Goal: Task Accomplishment & Management: Manage account settings

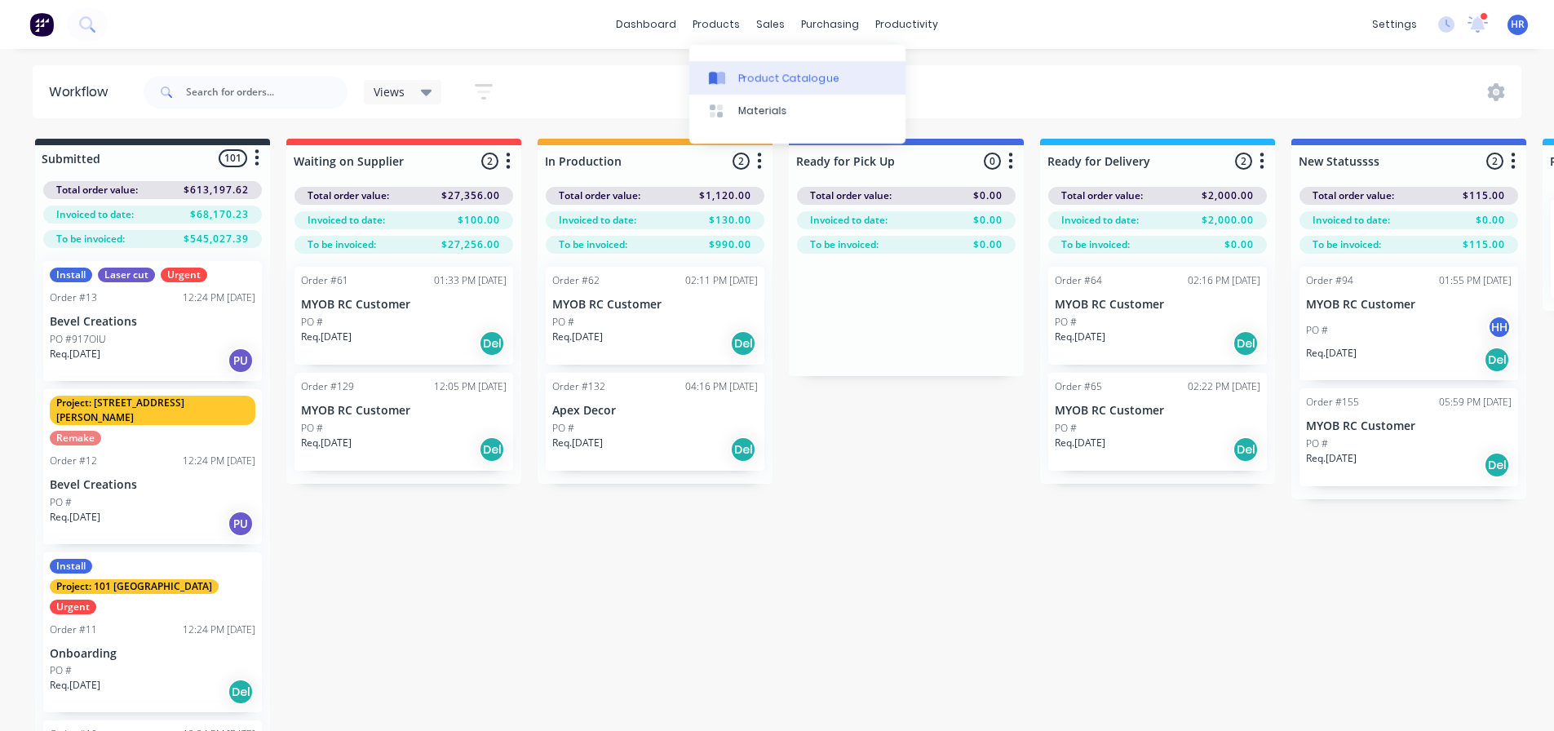
click at [778, 73] on div "Product Catalogue" at bounding box center [788, 78] width 101 height 15
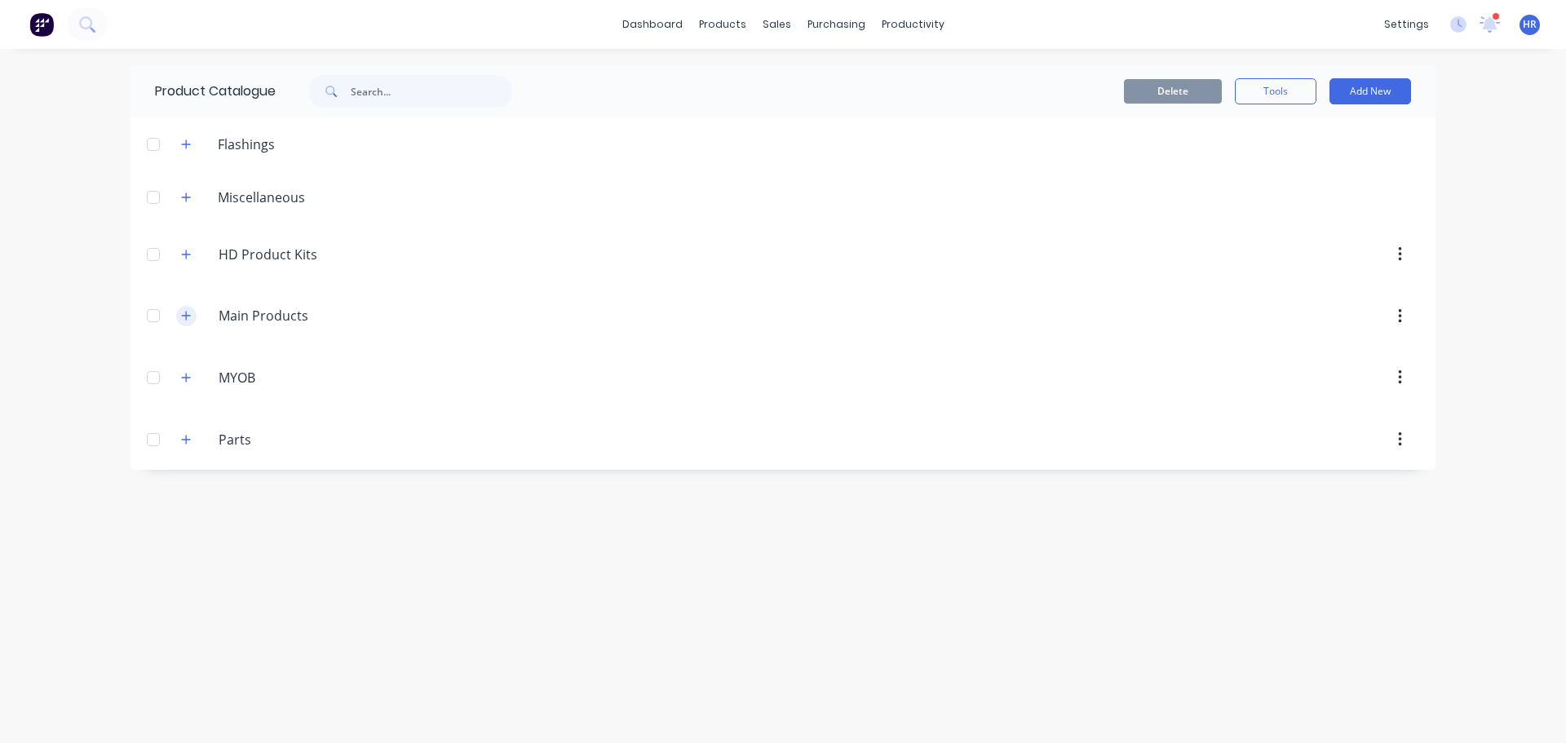
click at [187, 322] on button "button" at bounding box center [186, 316] width 20 height 20
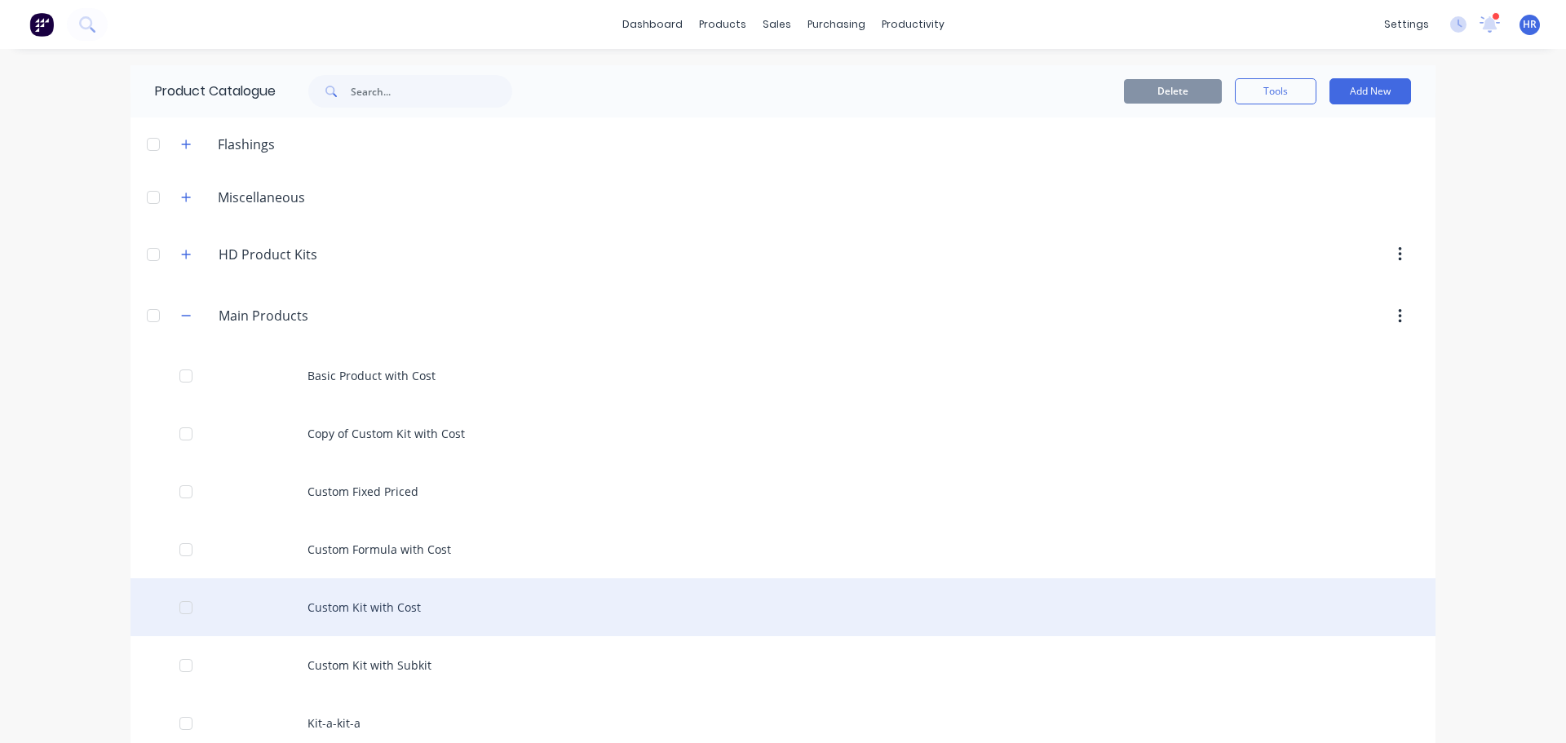
click at [380, 600] on div "Custom Kit with Cost" at bounding box center [783, 607] width 1305 height 58
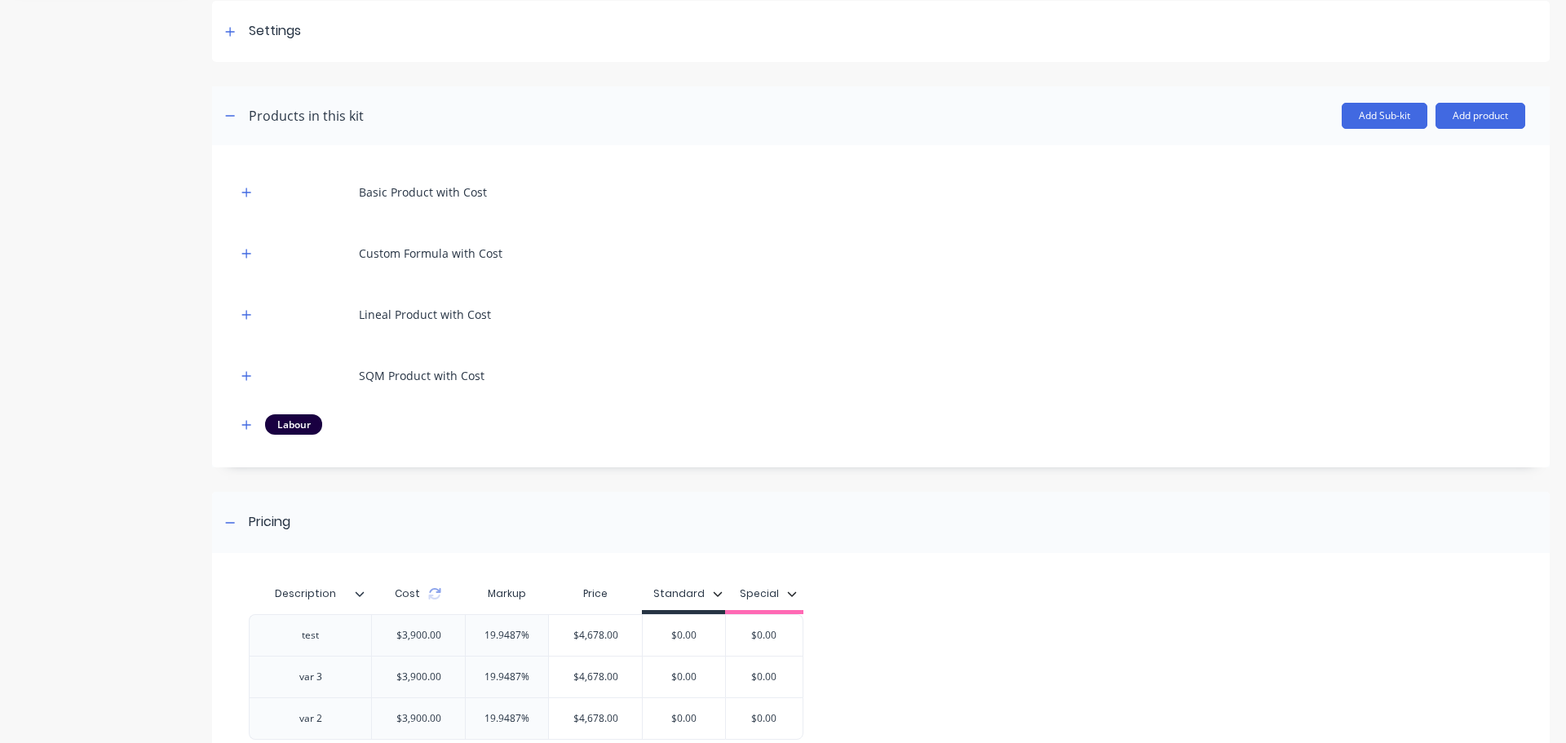
scroll to position [245, 0]
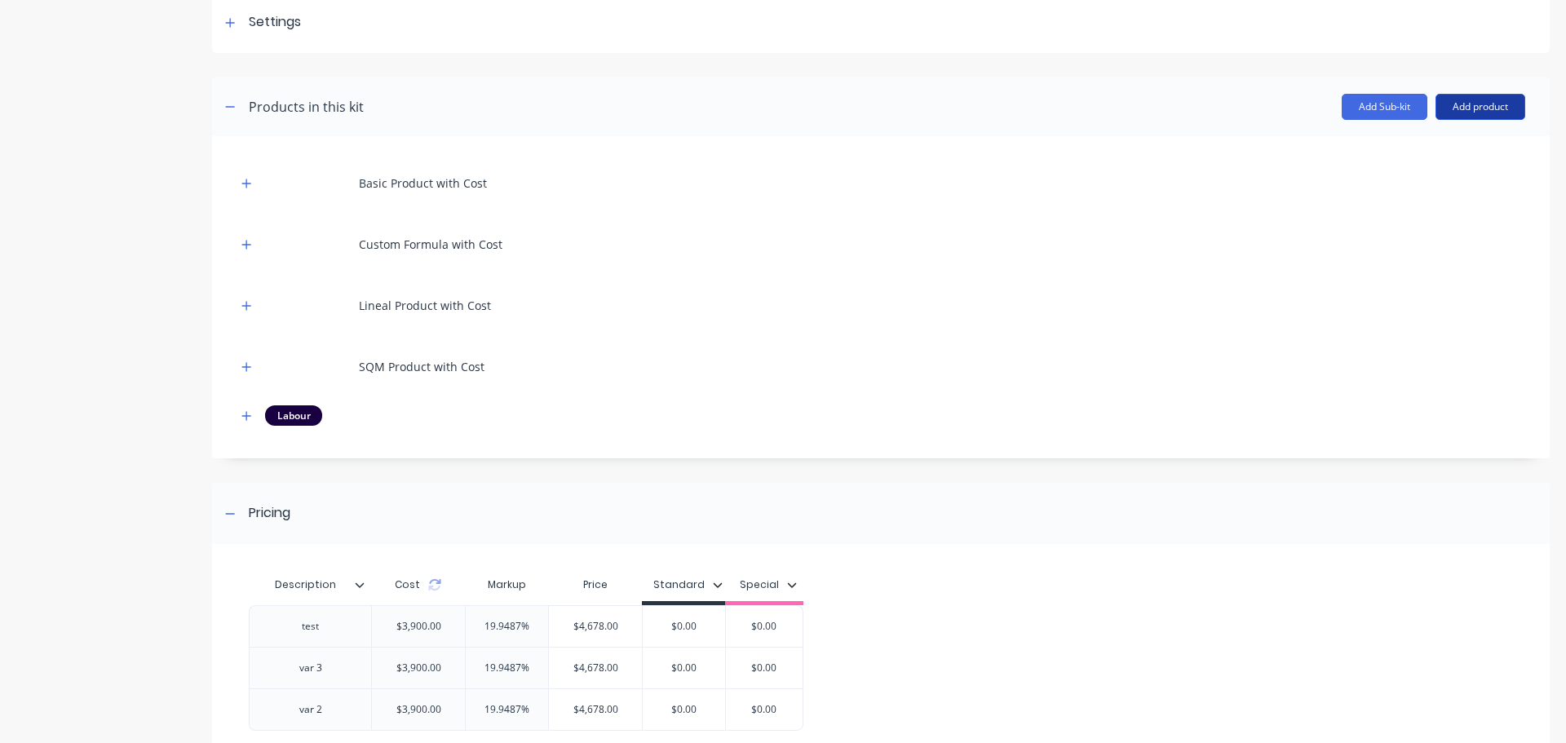
drag, startPoint x: 1504, startPoint y: 107, endPoint x: 1492, endPoint y: 119, distance: 16.7
click at [1504, 107] on button "Add product" at bounding box center [1481, 107] width 90 height 26
click at [1454, 214] on div "Notes (Internal)" at bounding box center [1448, 214] width 126 height 24
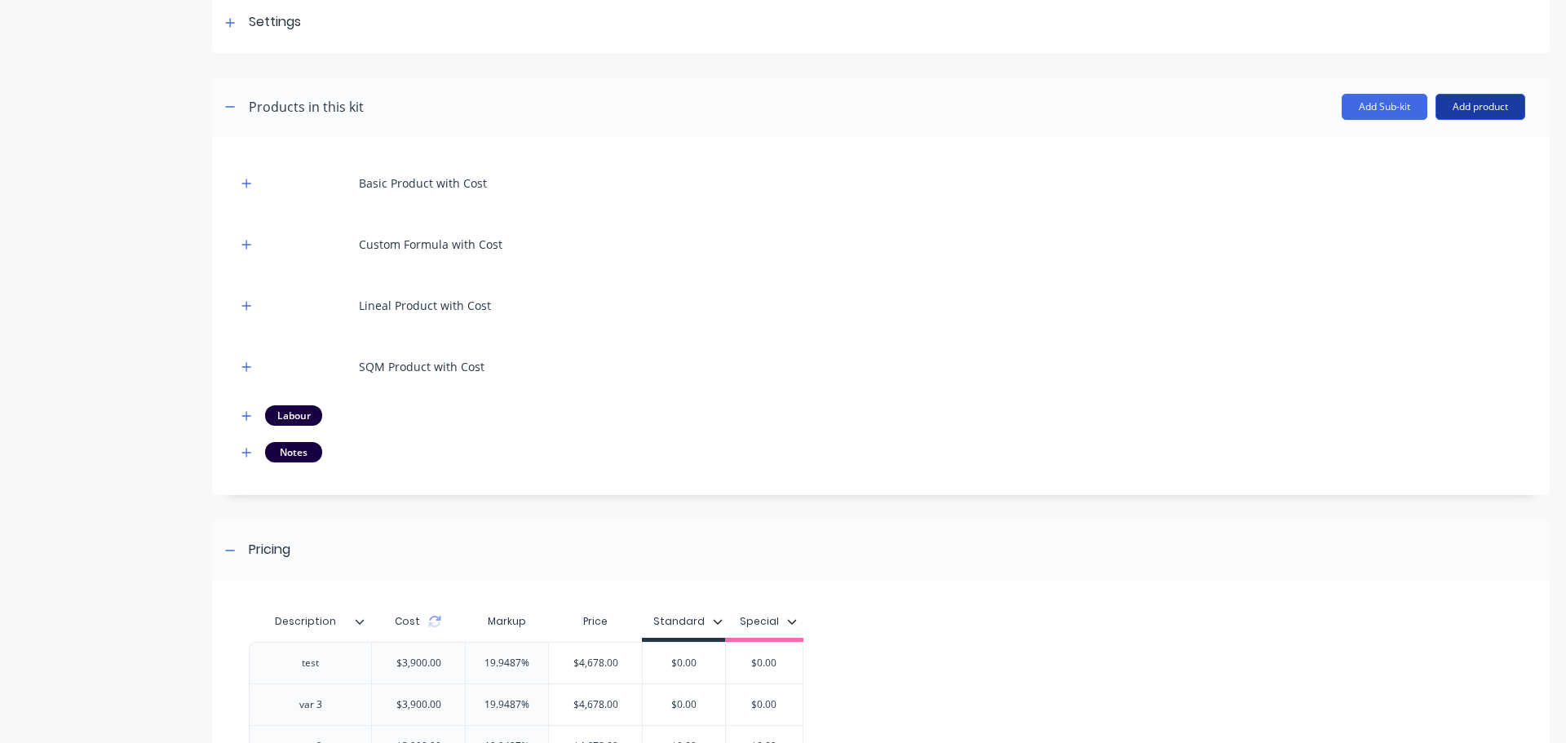
click at [1493, 100] on button "Add product" at bounding box center [1481, 107] width 90 height 26
click at [1433, 247] on div "Notes (External)" at bounding box center [1448, 247] width 126 height 24
click at [245, 452] on icon "button" at bounding box center [246, 452] width 9 height 9
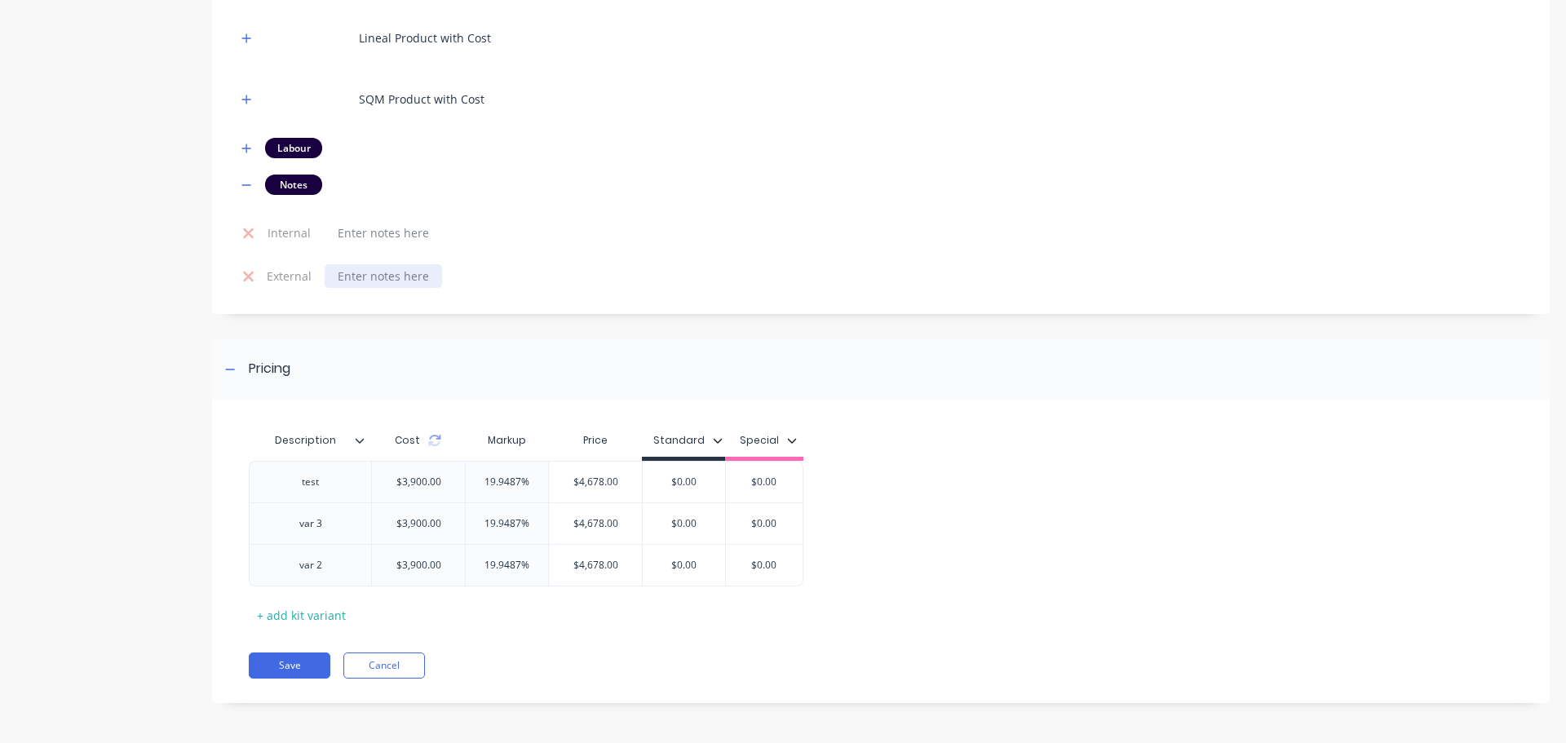
scroll to position [513, 0]
click at [364, 442] on icon at bounding box center [360, 440] width 10 height 10
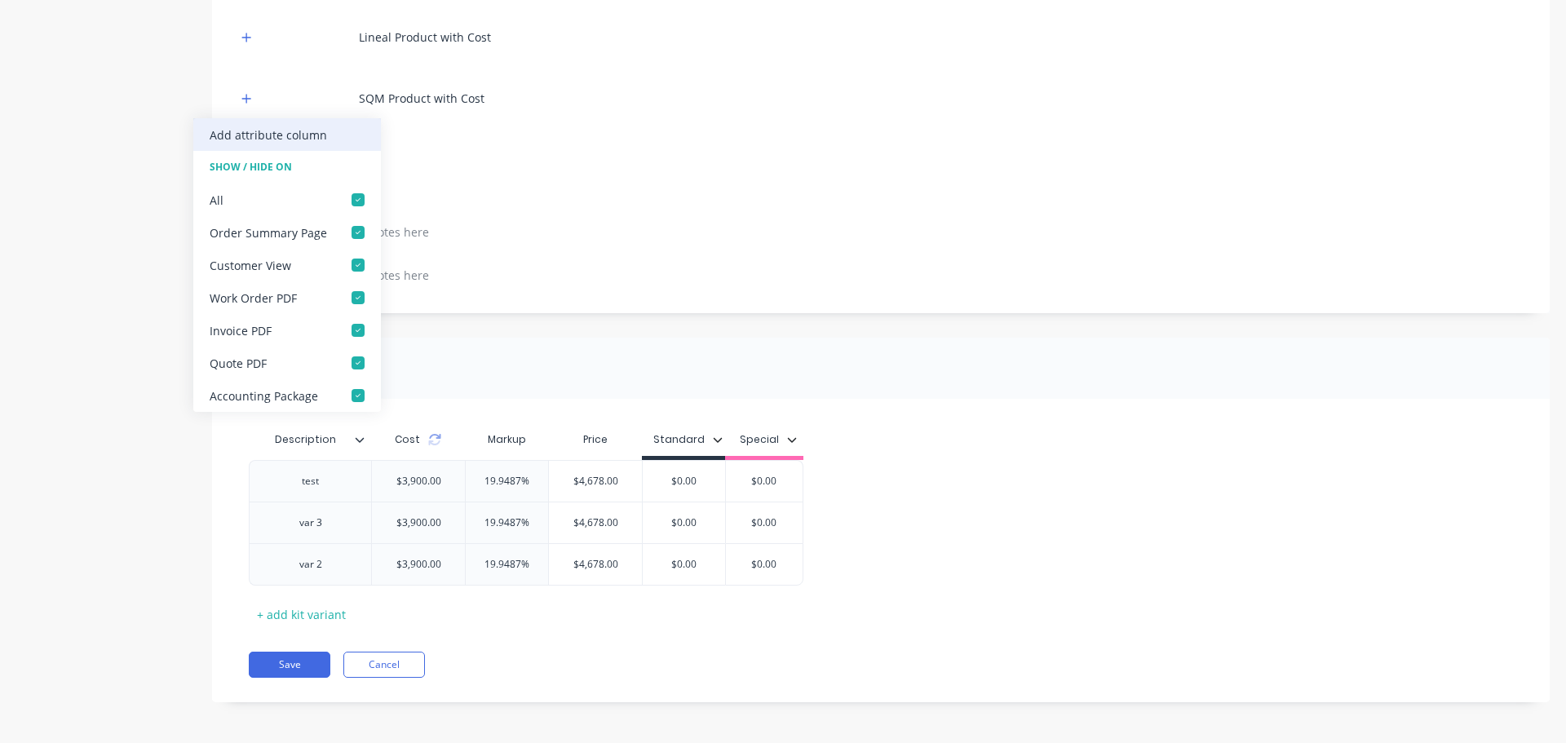
click at [303, 137] on div "Add attribute column" at bounding box center [268, 134] width 117 height 17
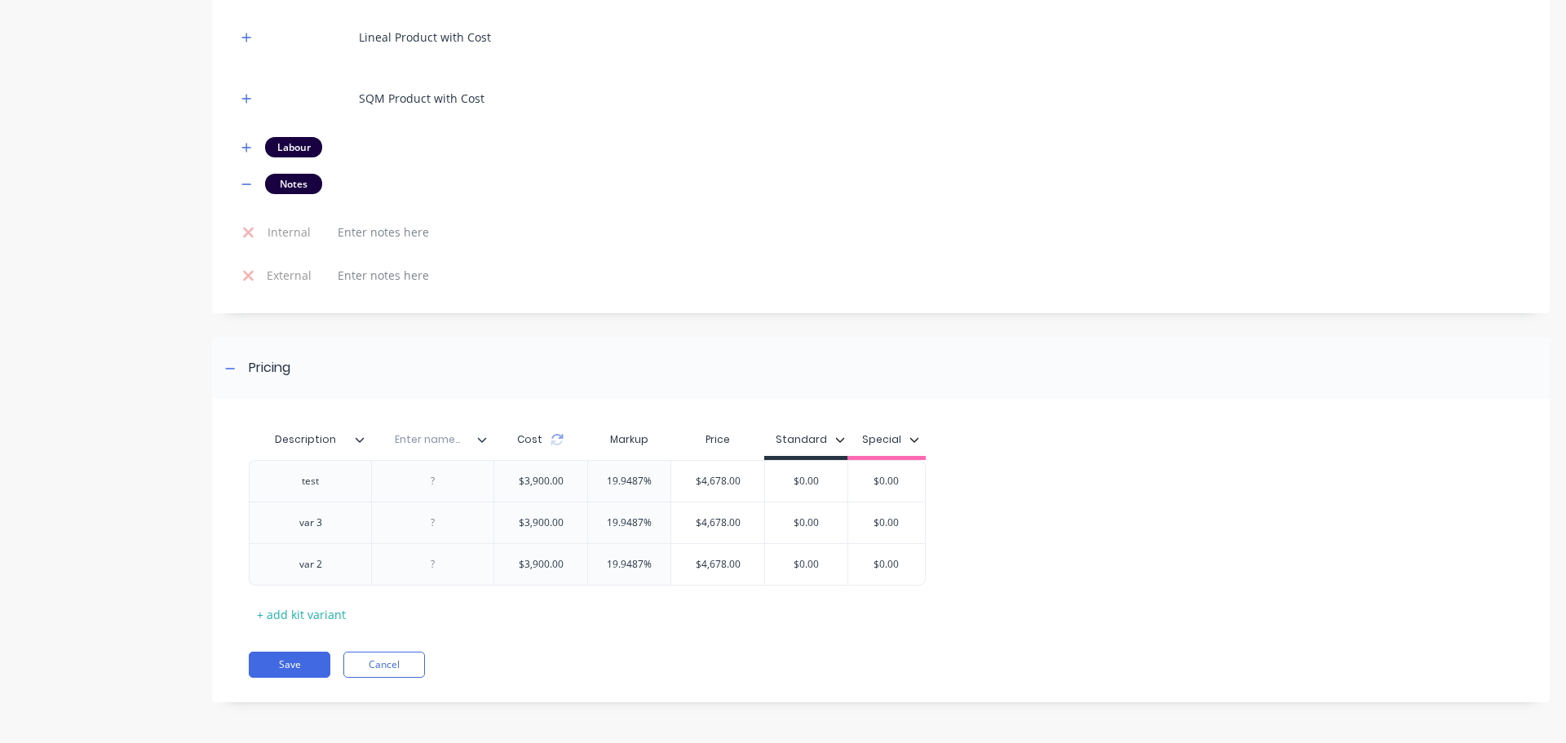
click at [437, 444] on input "text" at bounding box center [427, 439] width 113 height 15
type input "diskripsyon"
click at [446, 474] on div at bounding box center [433, 481] width 82 height 21
click at [445, 520] on div at bounding box center [433, 522] width 82 height 21
click at [450, 573] on div at bounding box center [433, 564] width 82 height 21
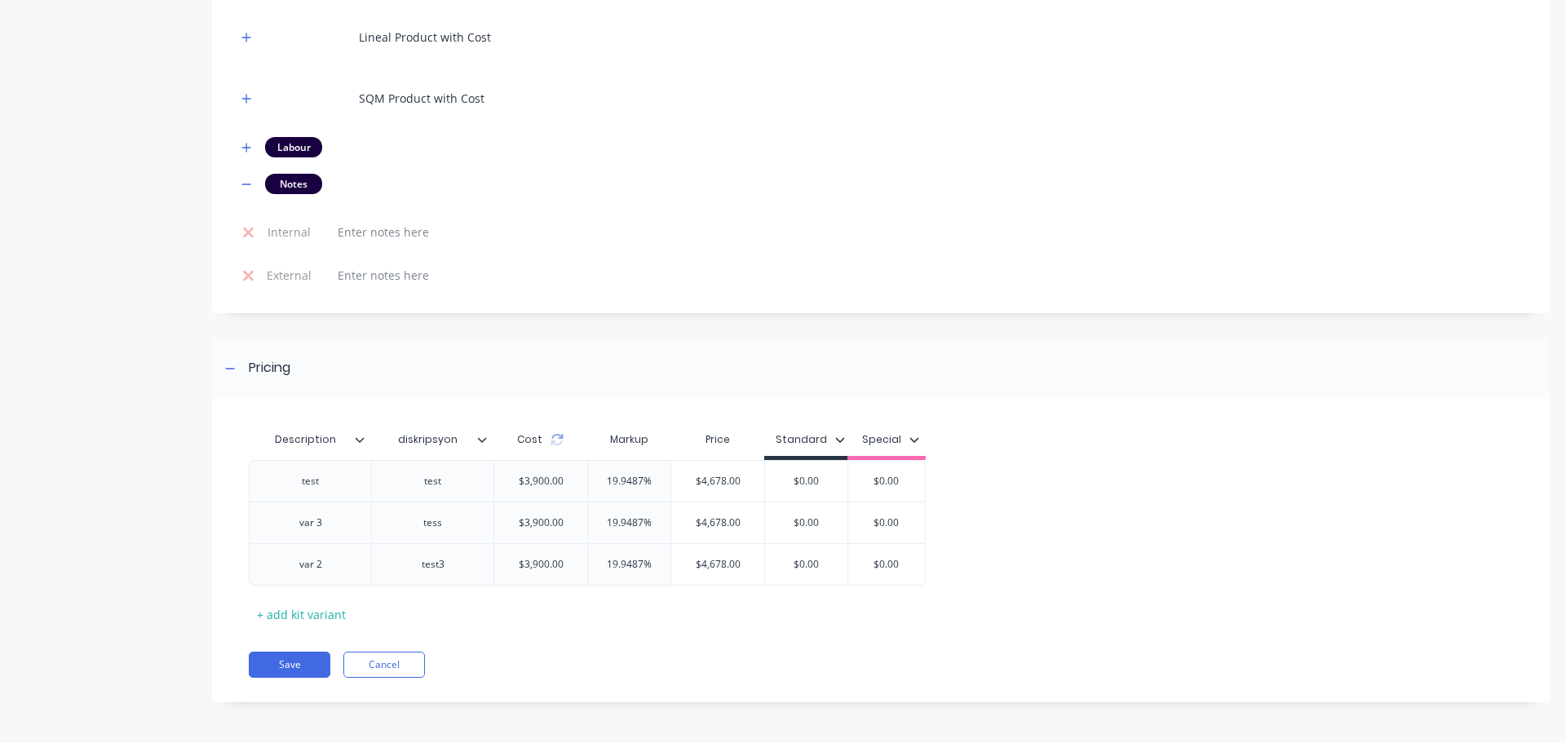
click at [357, 440] on icon at bounding box center [360, 440] width 10 height 10
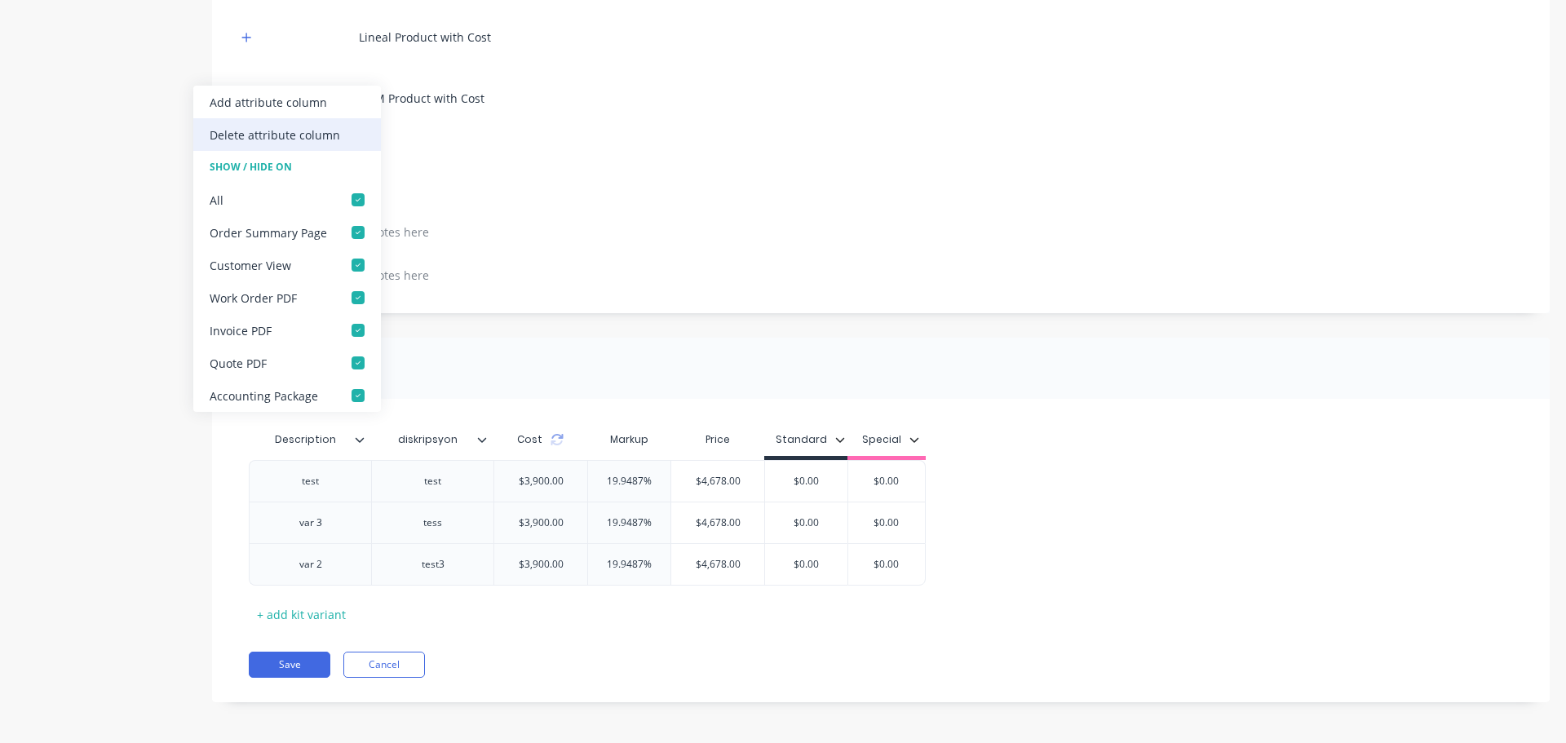
click at [301, 135] on div "Delete attribute column" at bounding box center [275, 134] width 131 height 17
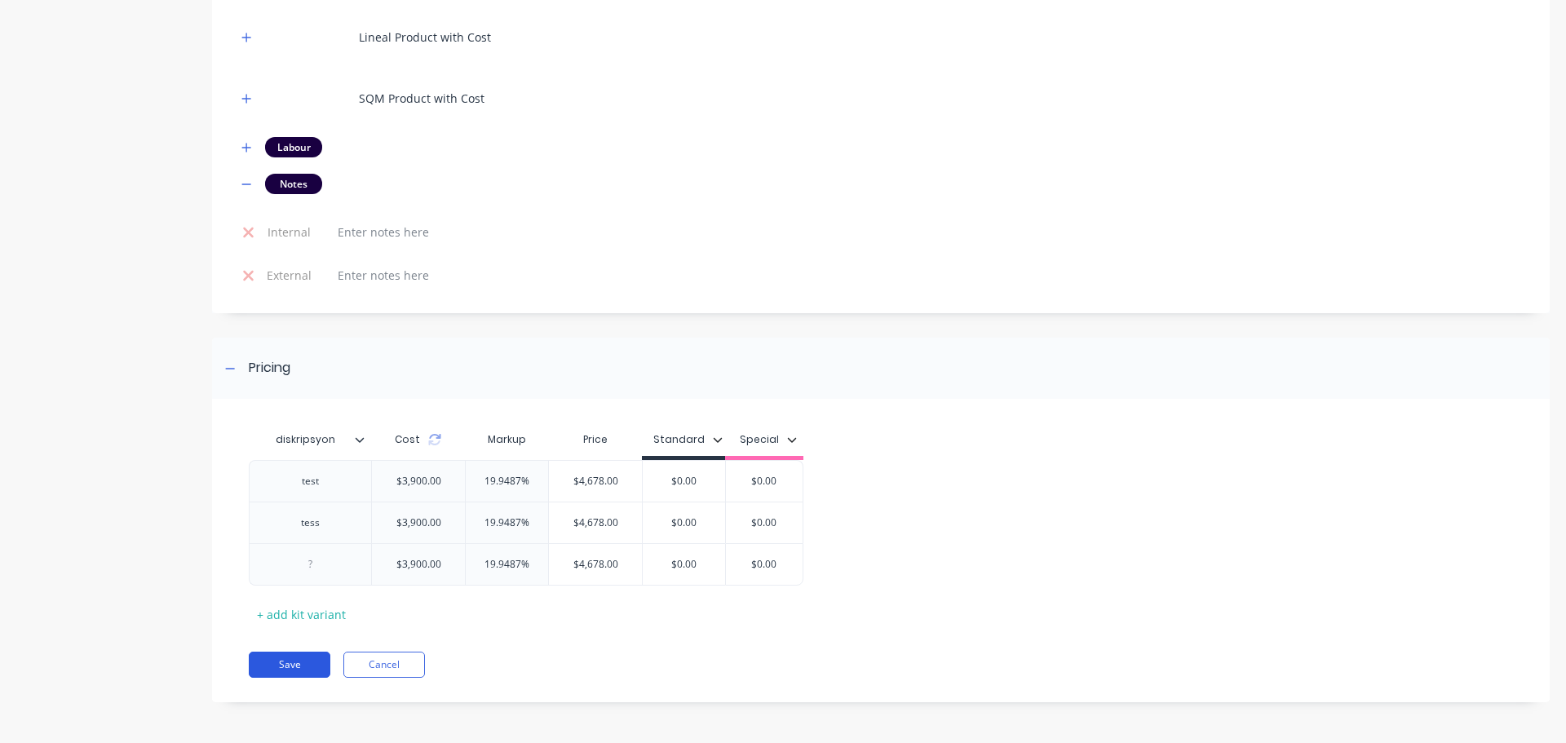
click at [305, 666] on button "Save" at bounding box center [290, 665] width 82 height 26
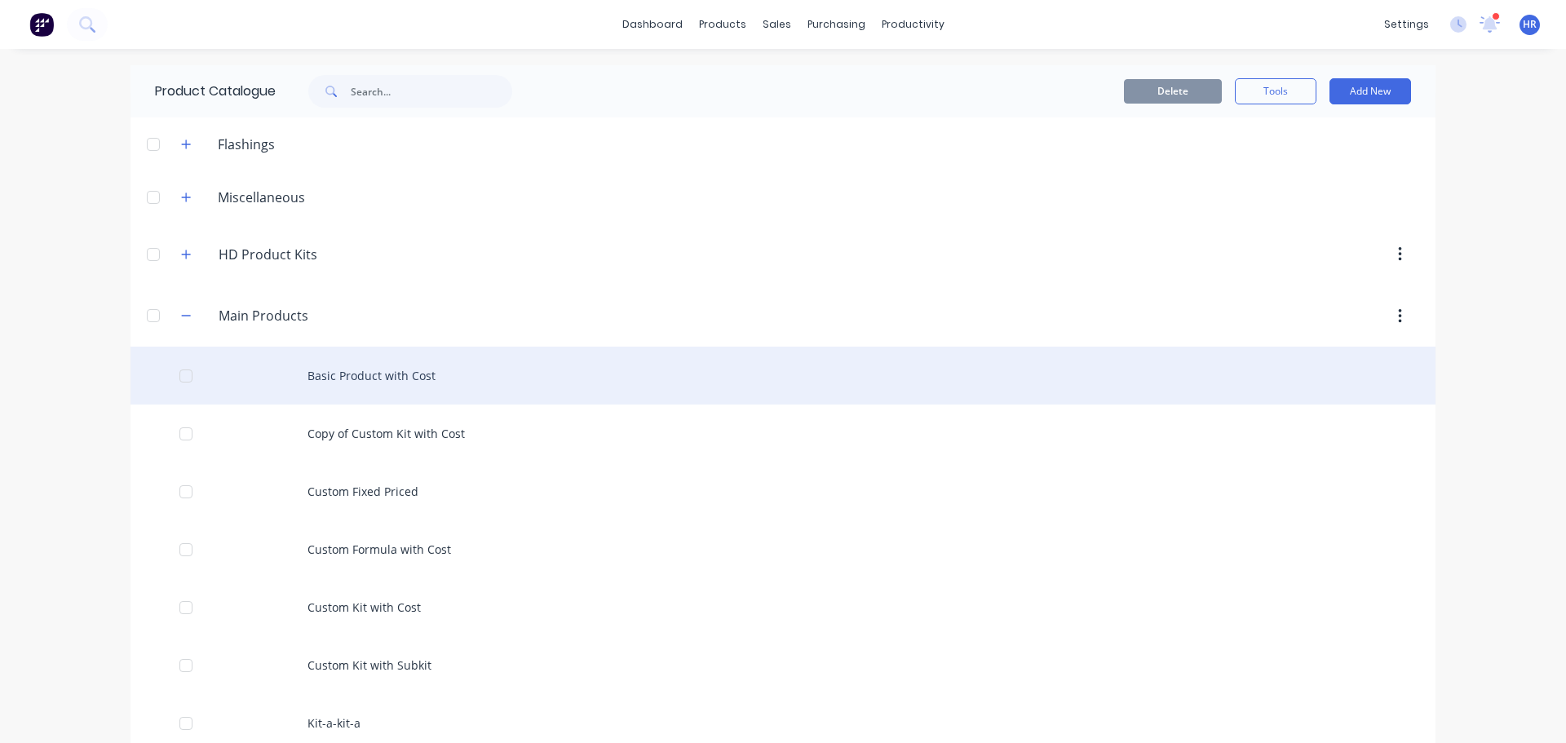
click at [407, 375] on div "Basic Product with Cost" at bounding box center [783, 376] width 1305 height 58
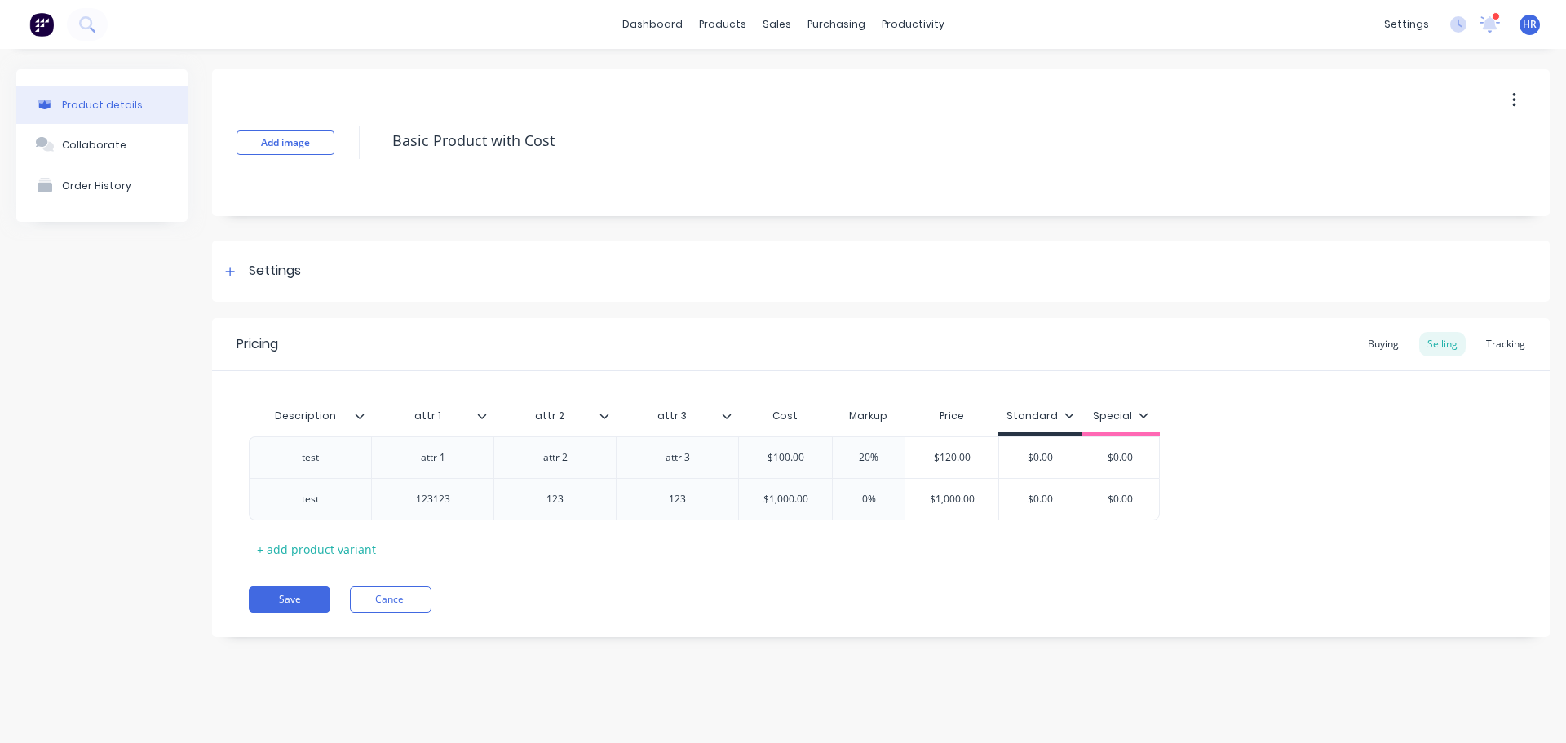
click at [482, 415] on icon at bounding box center [482, 416] width 10 height 10
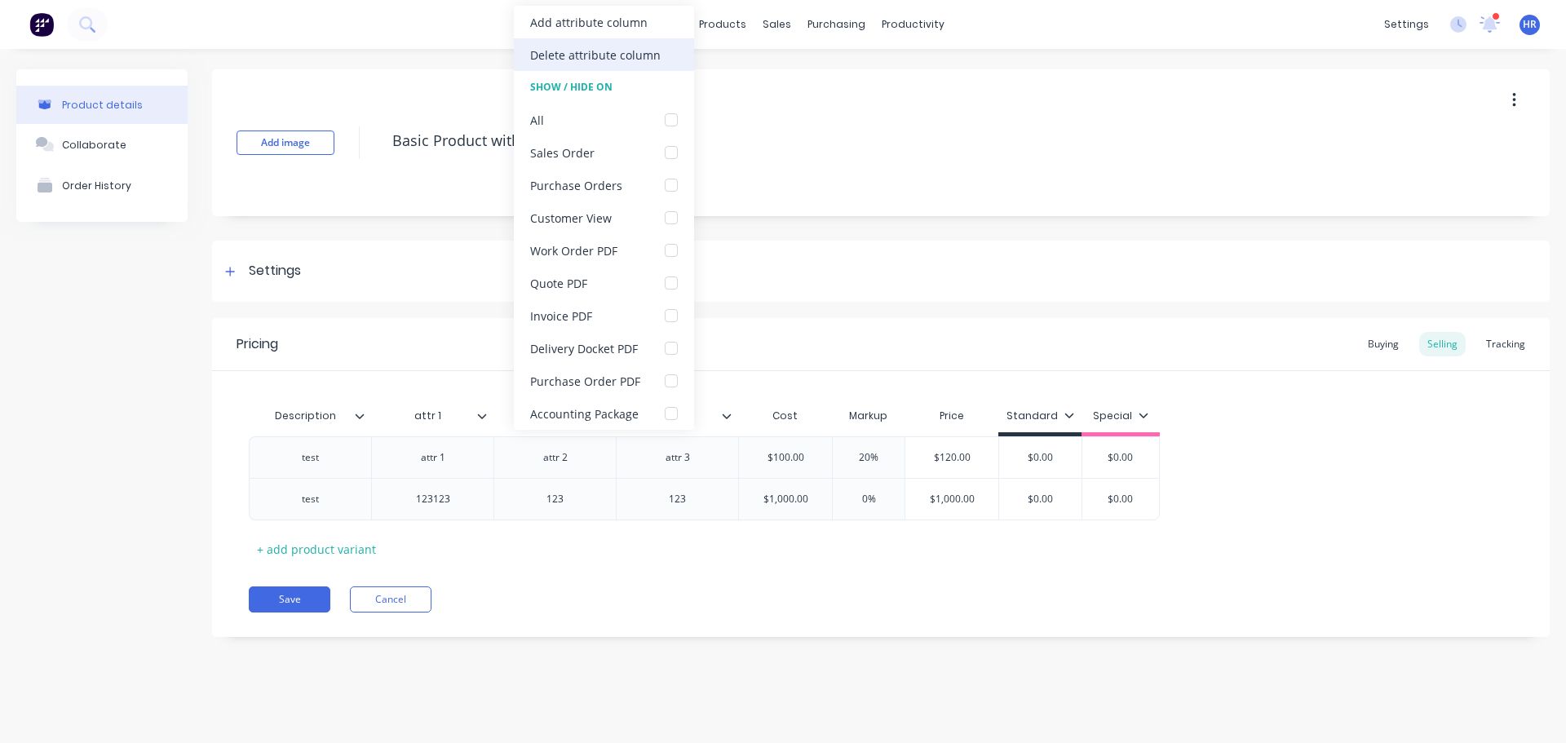
click at [615, 55] on div "Delete attribute column" at bounding box center [595, 55] width 131 height 17
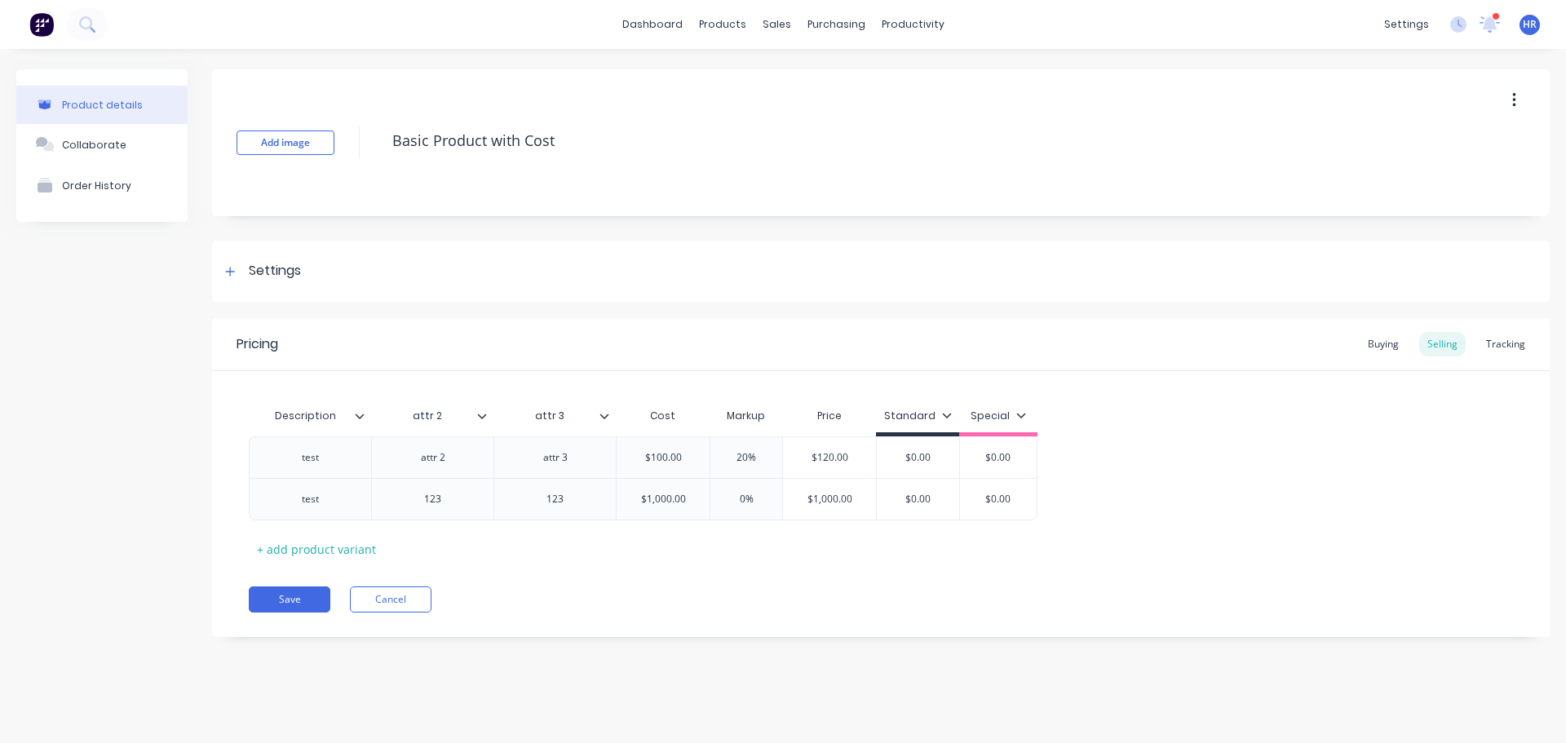
click at [357, 414] on icon at bounding box center [360, 416] width 10 height 10
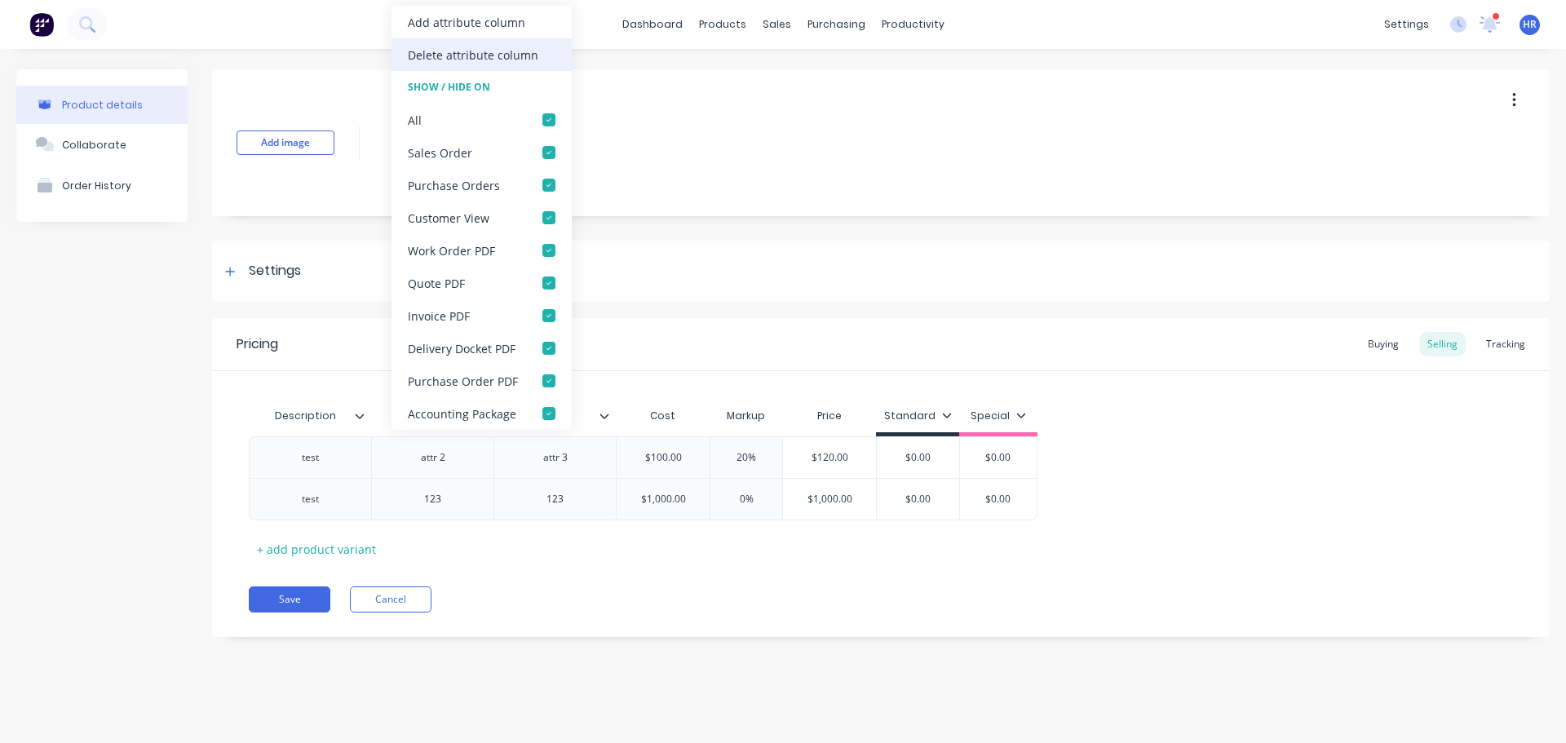
click at [515, 56] on div "Delete attribute column" at bounding box center [473, 55] width 131 height 17
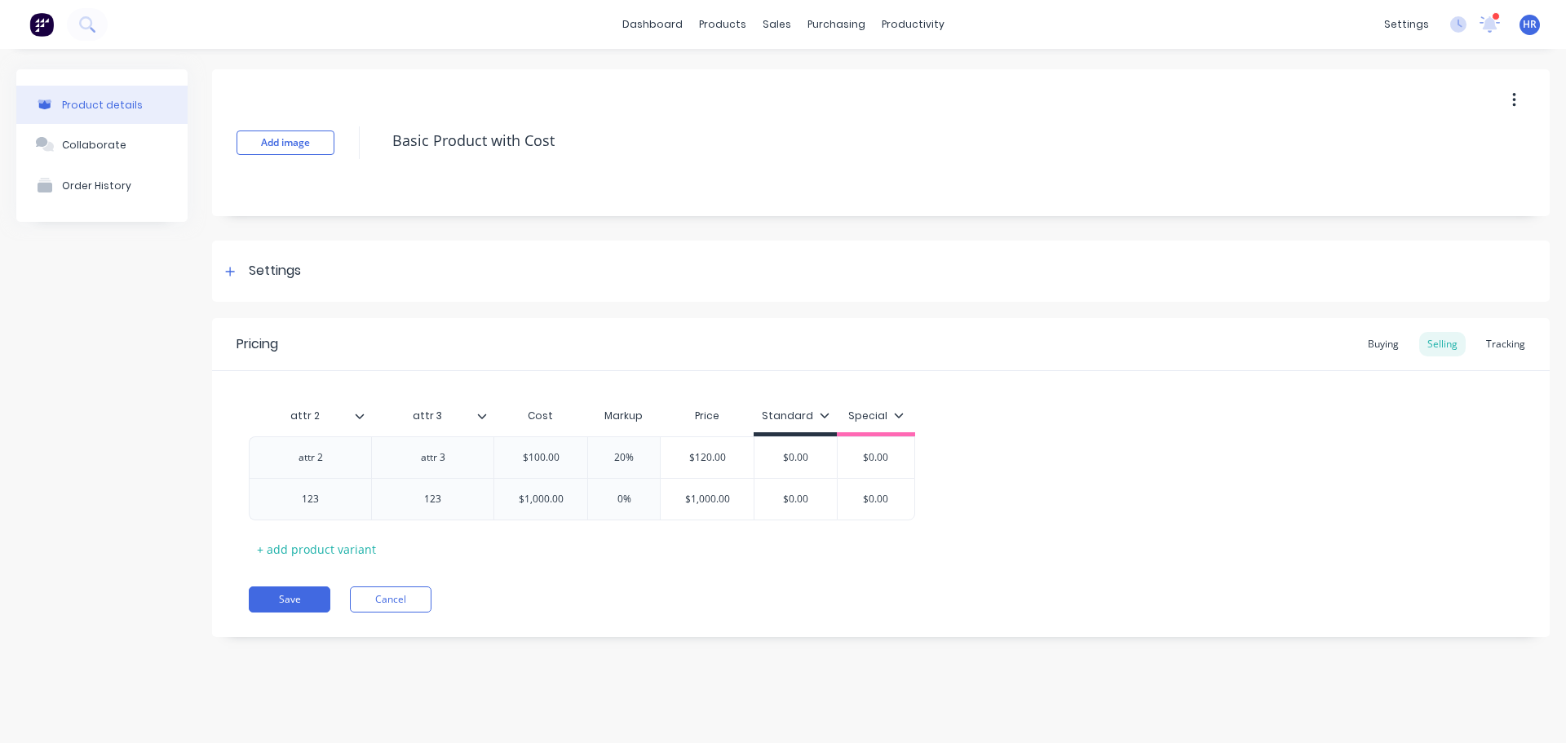
click at [366, 423] on div at bounding box center [366, 416] width 10 height 15
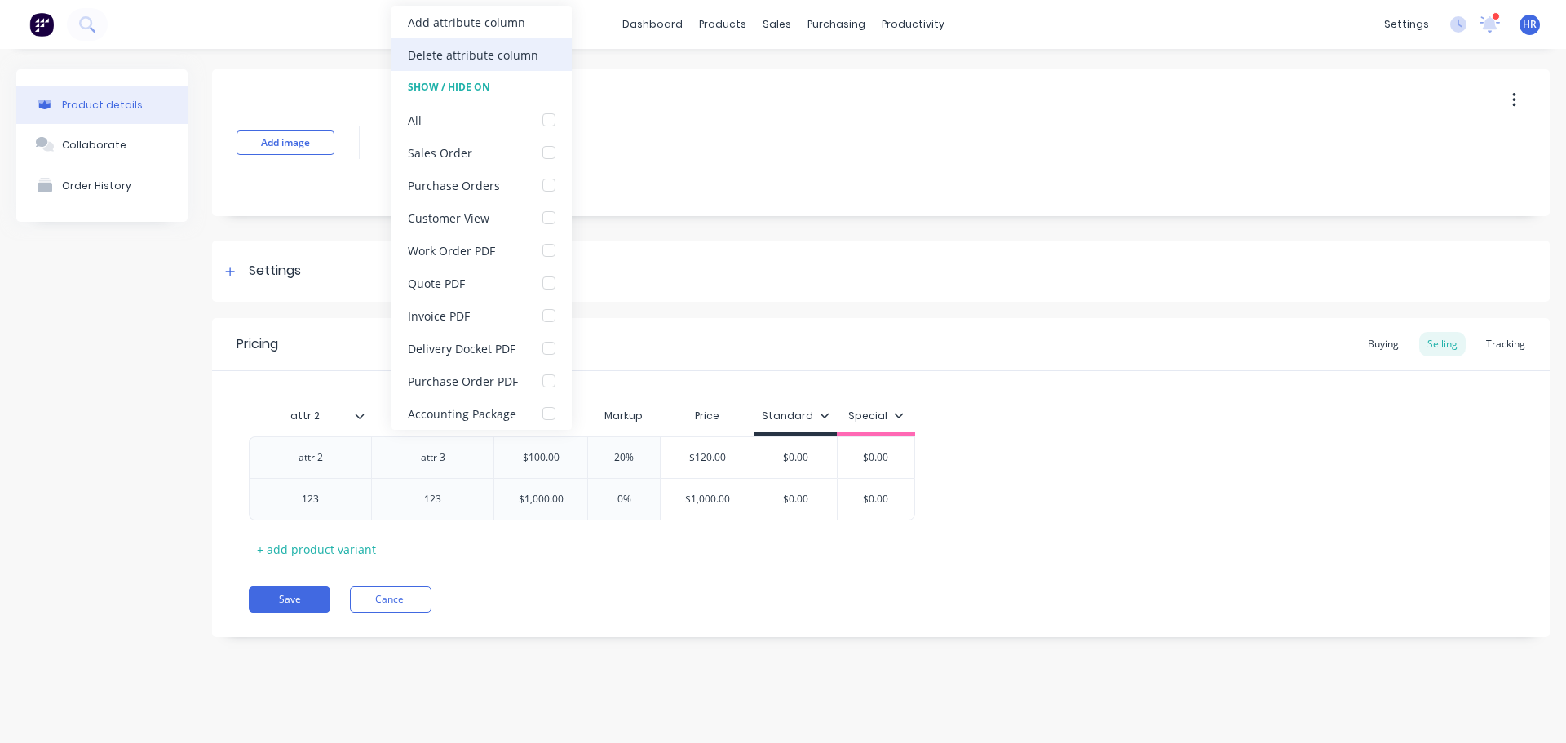
click at [513, 60] on div "Delete attribute column" at bounding box center [473, 55] width 131 height 17
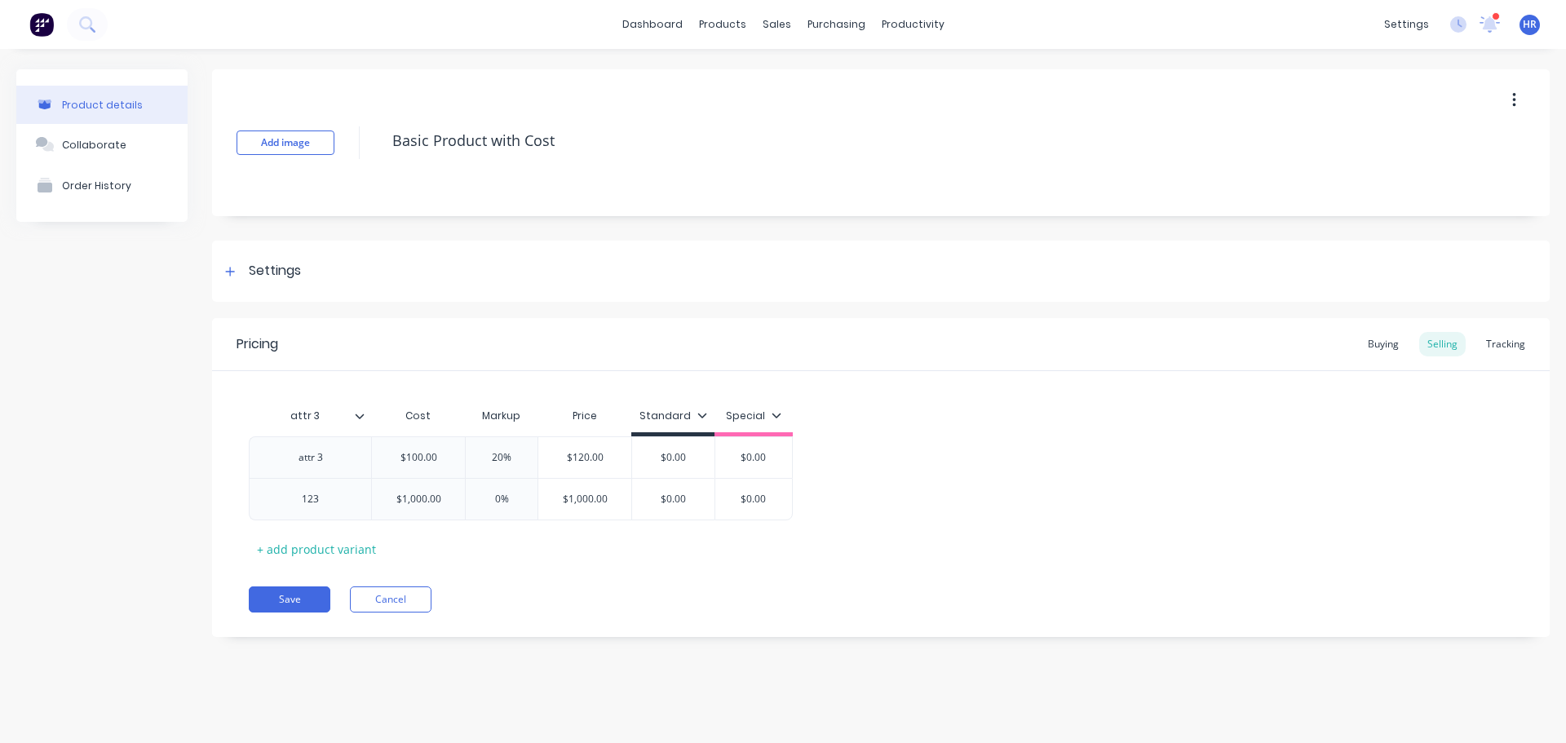
click at [359, 413] on icon at bounding box center [360, 416] width 10 height 10
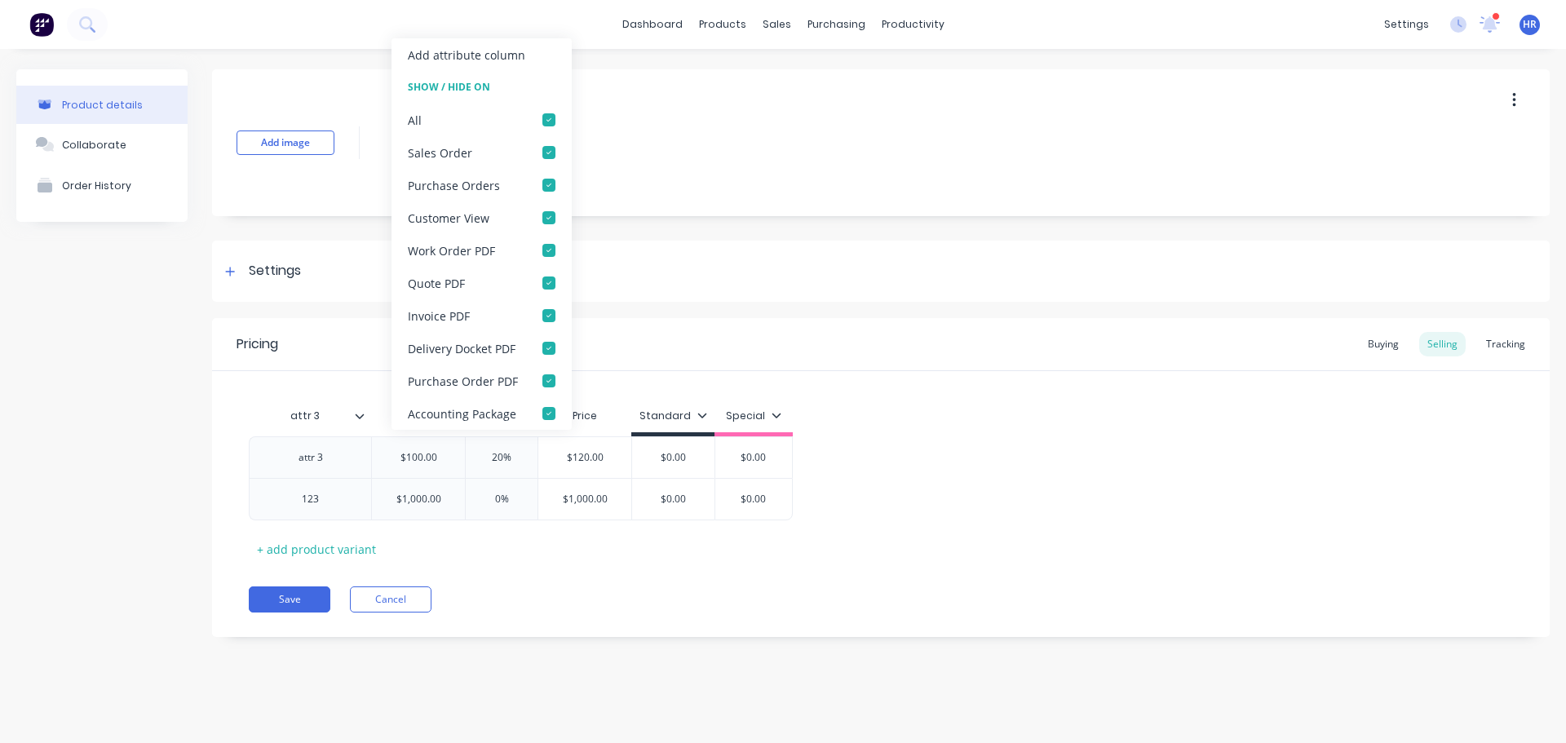
click at [359, 413] on icon at bounding box center [360, 416] width 10 height 10
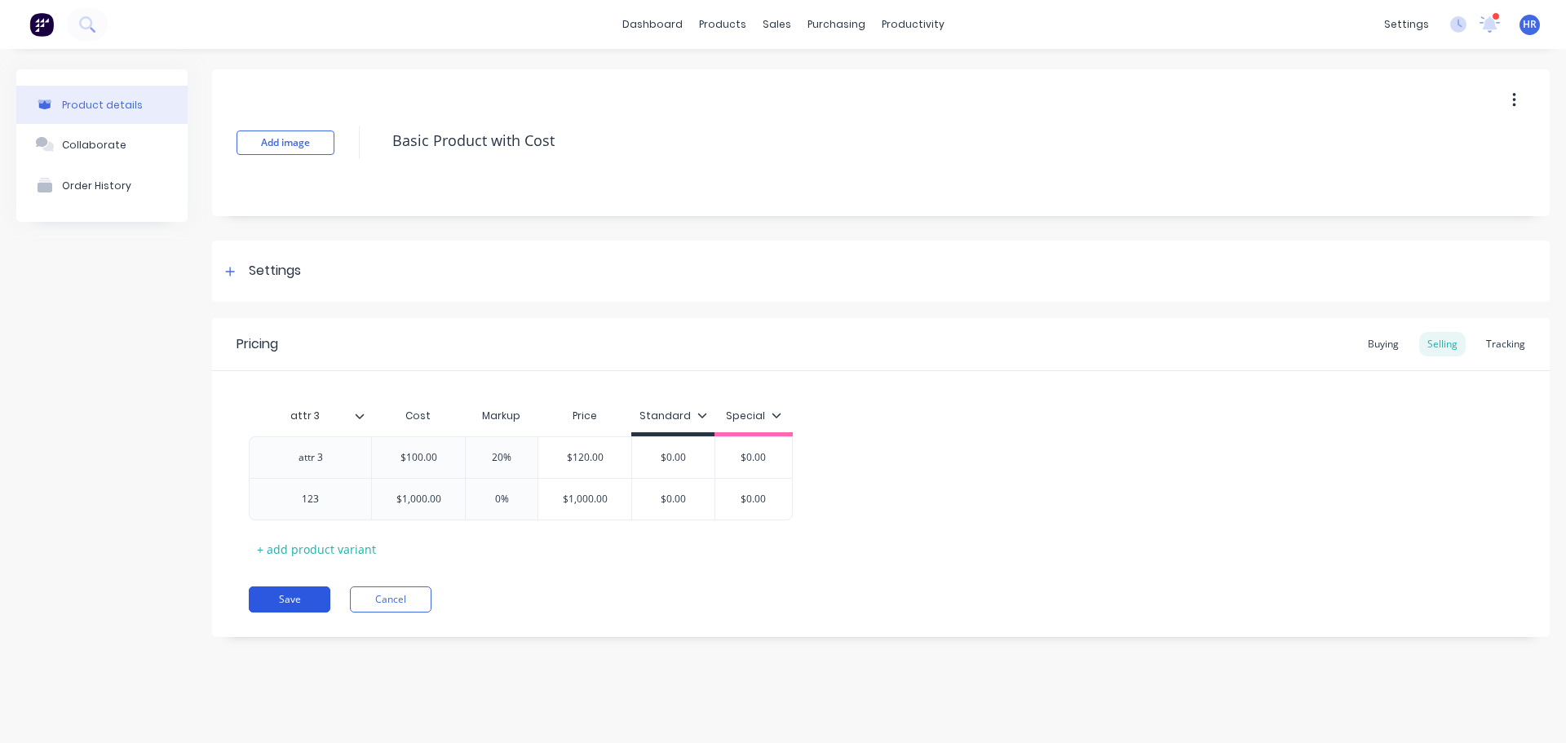
click at [286, 588] on button "Save" at bounding box center [290, 600] width 82 height 26
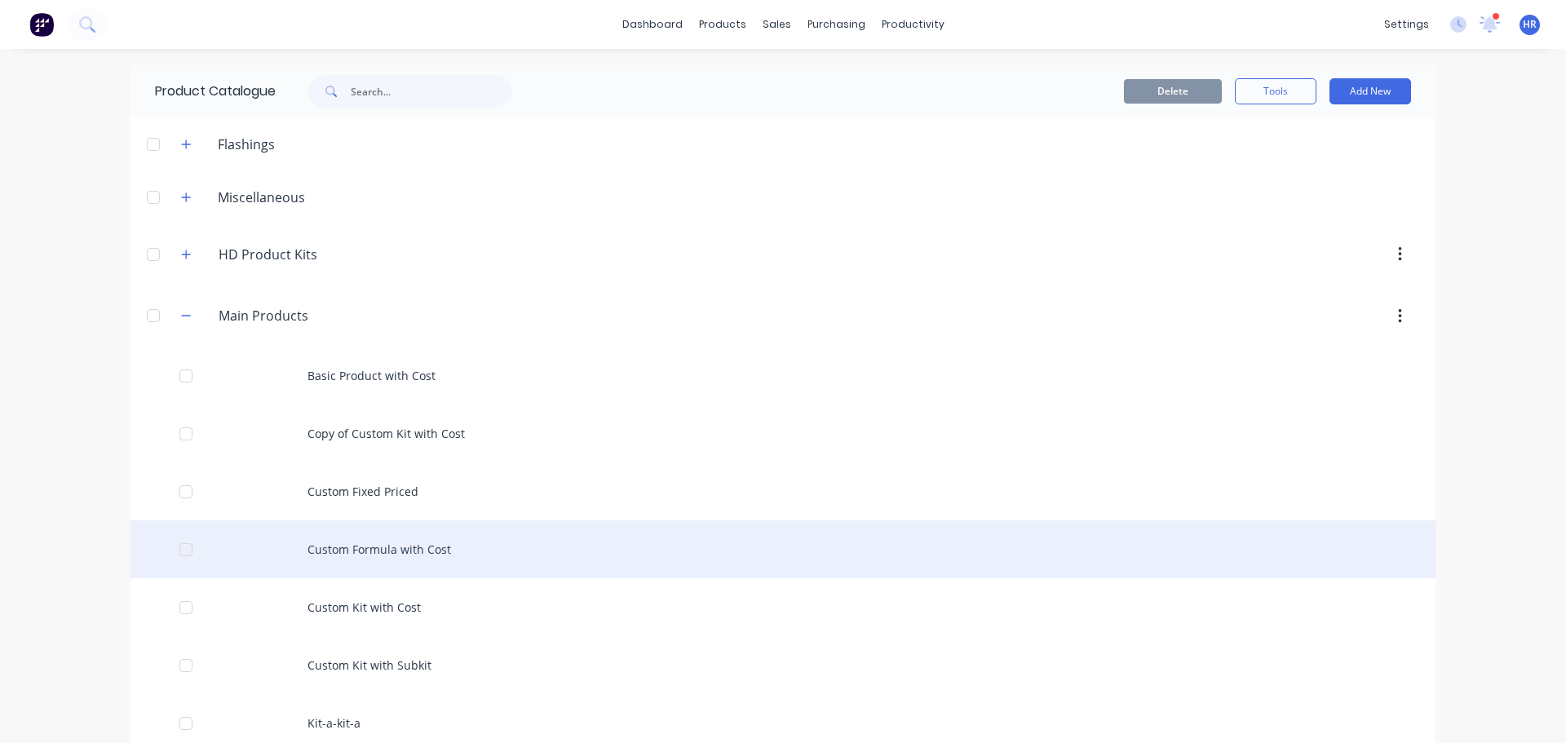
click at [400, 550] on div "Custom Formula with Cost" at bounding box center [783, 549] width 1305 height 58
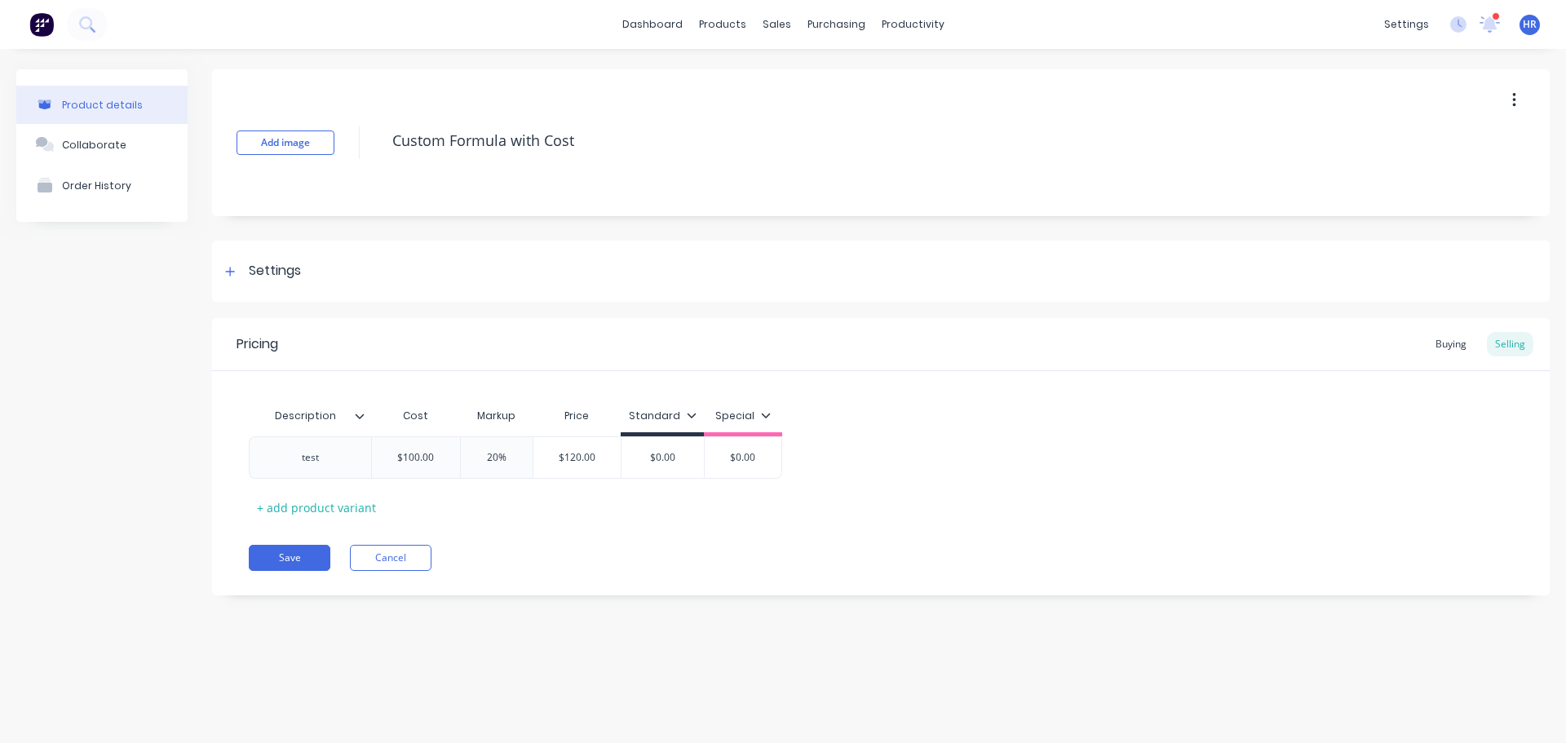
type textarea "x"
click at [416, 560] on button "Cancel" at bounding box center [391, 558] width 82 height 26
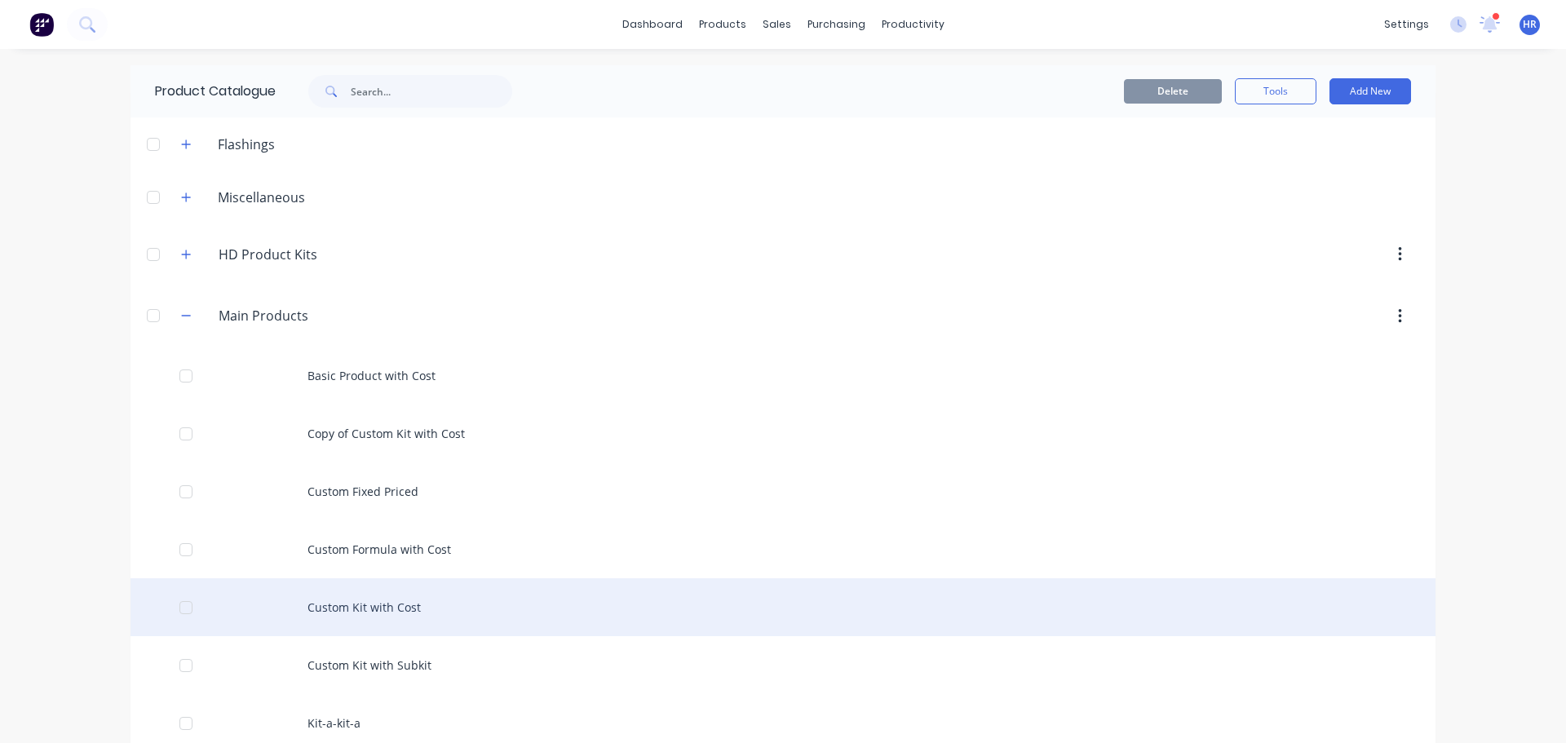
click at [383, 606] on div "Custom Kit with Cost" at bounding box center [783, 607] width 1305 height 58
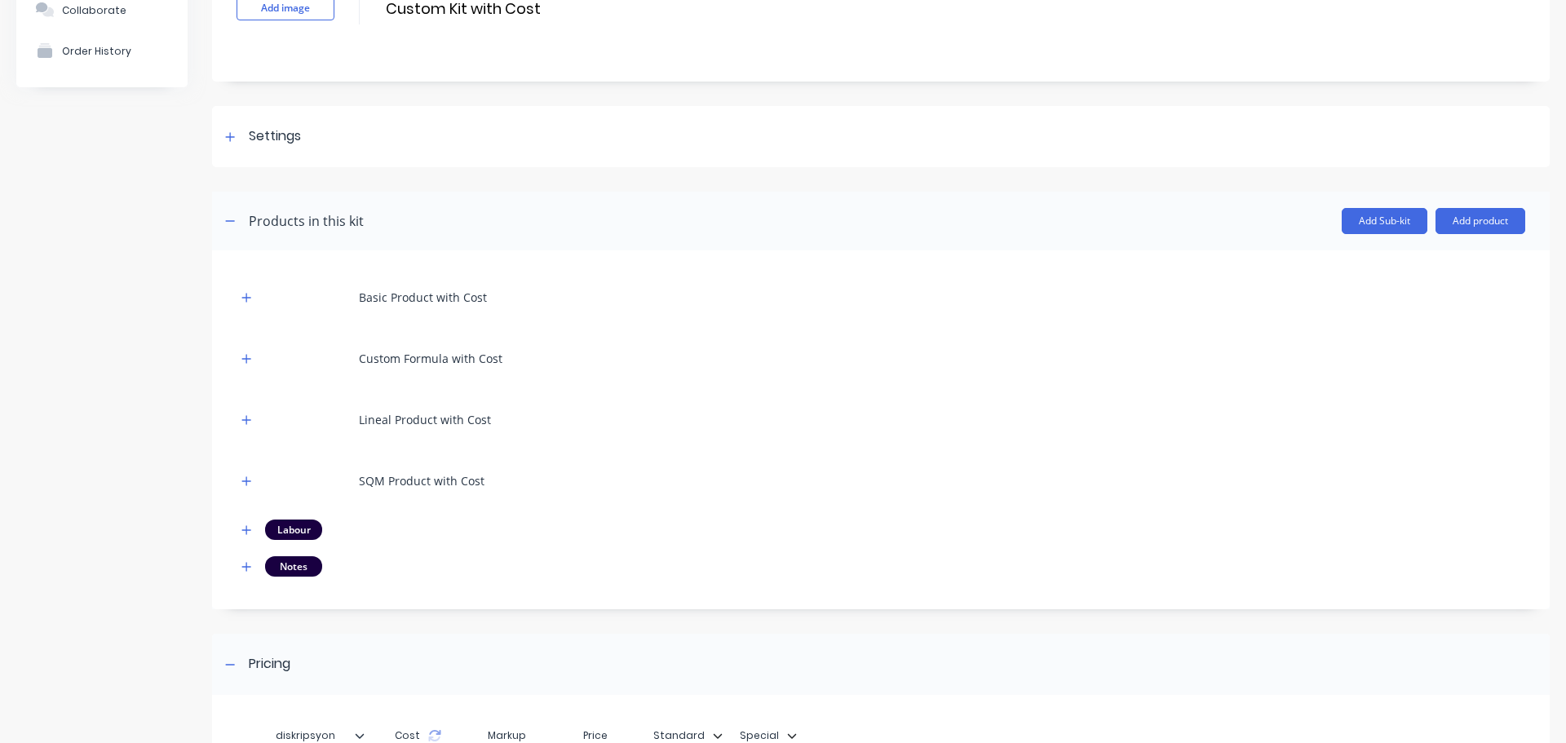
scroll to position [326, 0]
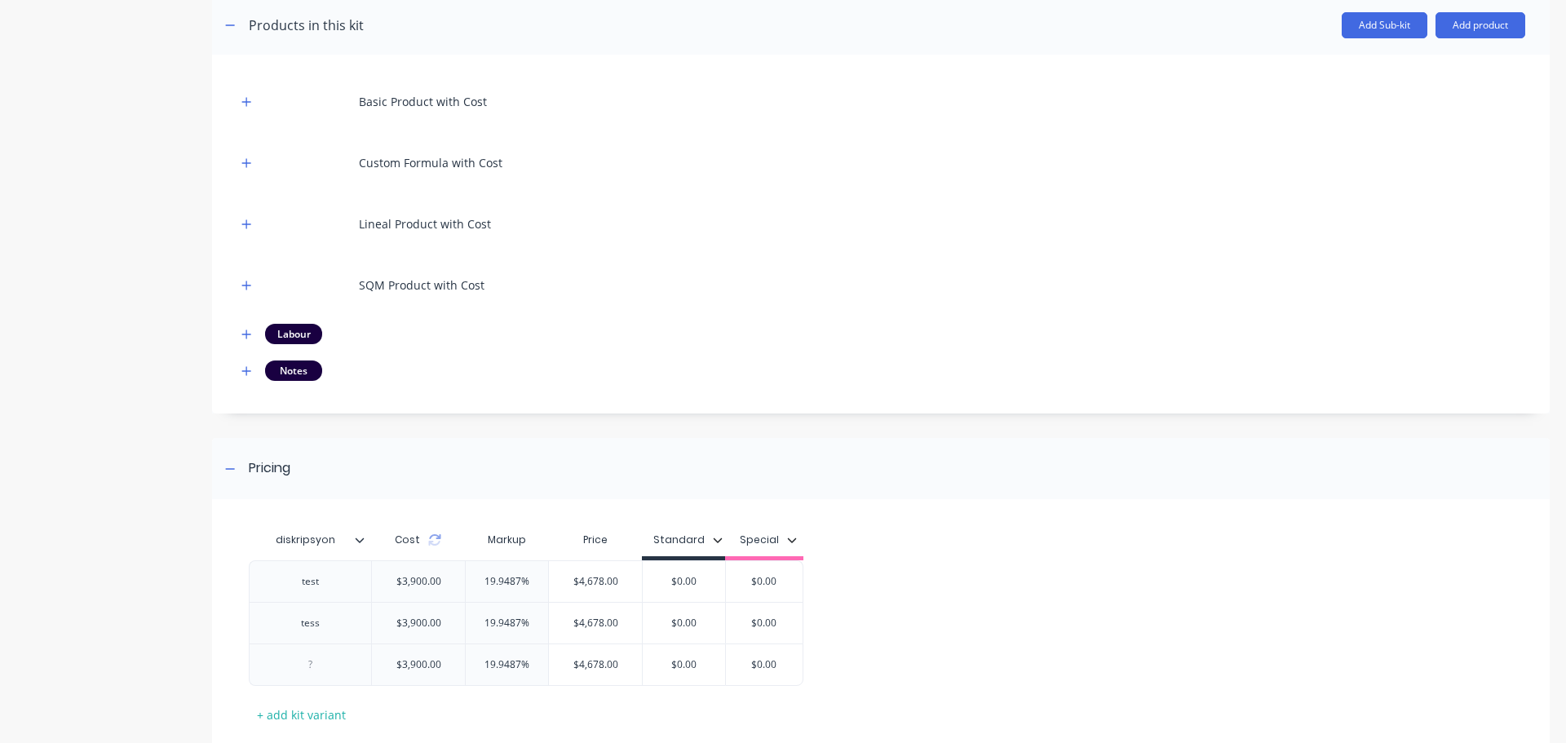
click at [361, 546] on div at bounding box center [366, 540] width 10 height 15
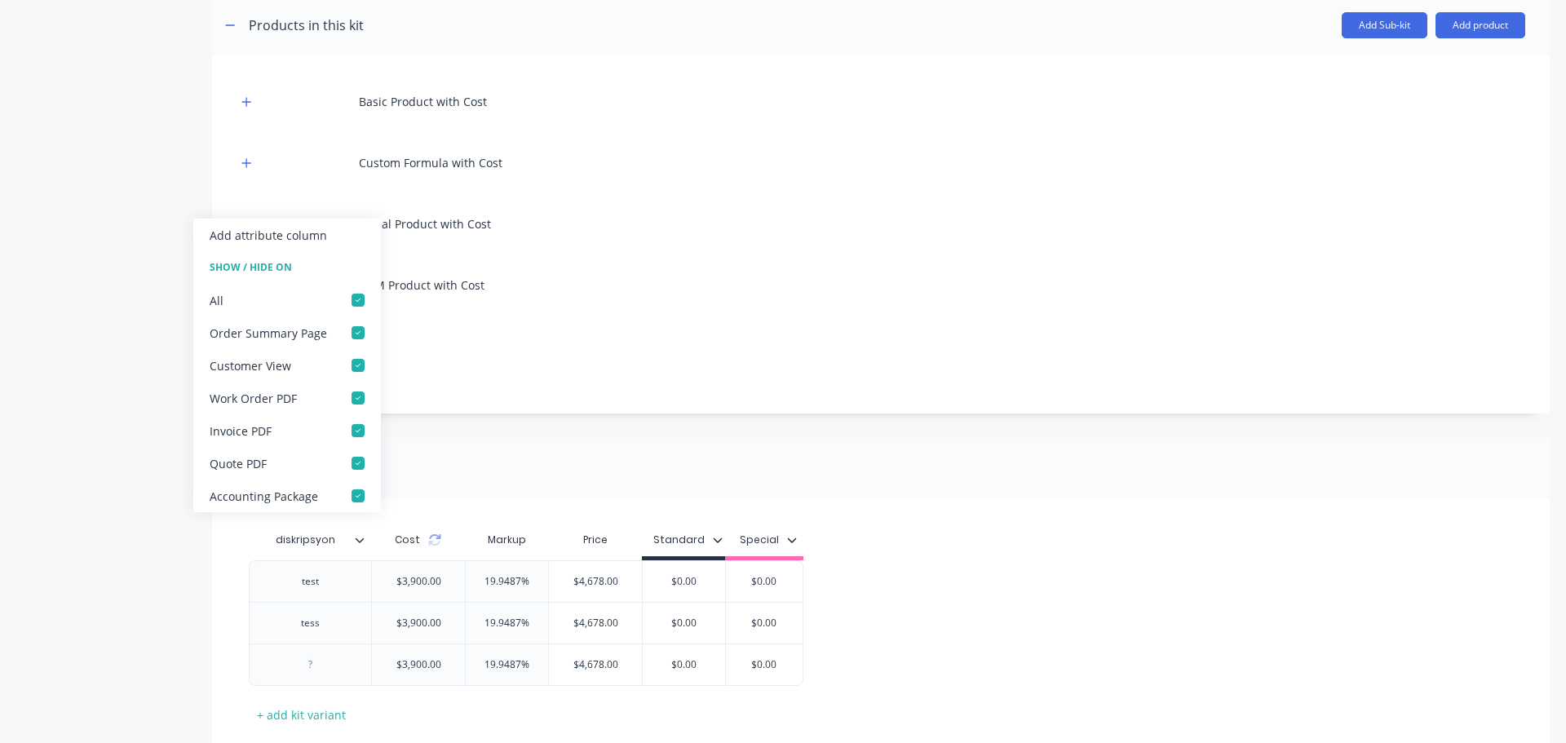
click at [361, 546] on div at bounding box center [366, 540] width 10 height 15
